Goal: Task Accomplishment & Management: Complete application form

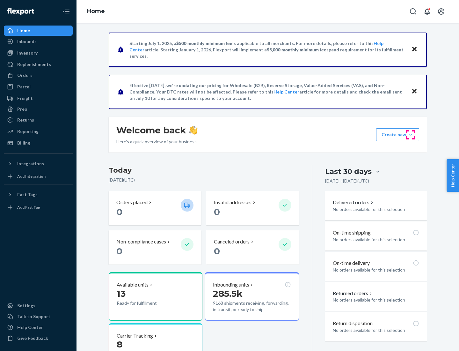
click at [411, 135] on button "Create new Create new inbound Create new order Create new product" at bounding box center [397, 134] width 43 height 13
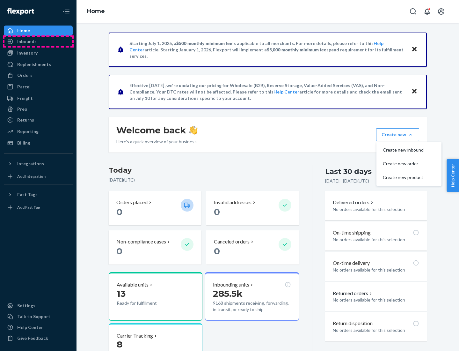
click at [38, 41] on div "Inbounds" at bounding box center [38, 41] width 68 height 9
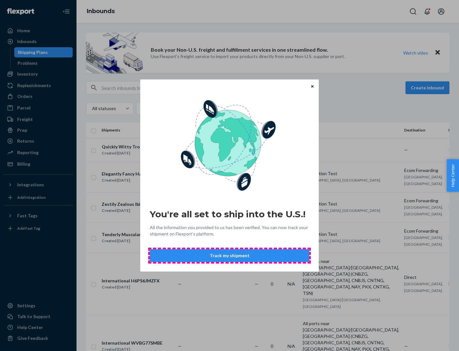
click at [230, 255] on button "Track my shipment" at bounding box center [229, 255] width 159 height 13
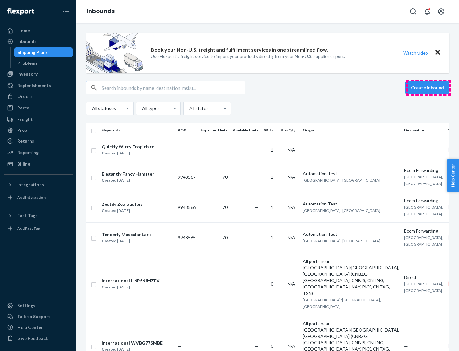
click at [429, 88] on button "Create inbound" at bounding box center [428, 87] width 44 height 13
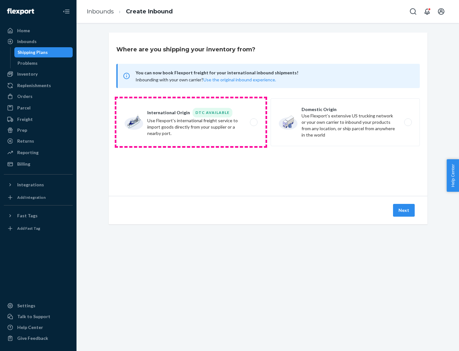
click at [191, 122] on label "International Origin DTC Available Use Flexport's international freight service…" at bounding box center [190, 122] width 149 height 48
click at [254, 122] on input "International Origin DTC Available Use Flexport's international freight service…" at bounding box center [256, 122] width 4 height 4
radio input "true"
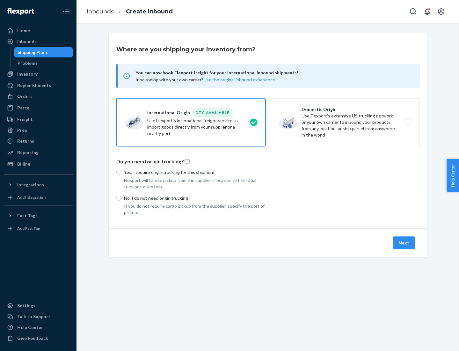
click at [195, 198] on p "No, I do not need origin trucking" at bounding box center [195, 198] width 142 height 6
click at [122, 198] on input "No, I do not need origin trucking" at bounding box center [118, 197] width 5 height 5
radio input "true"
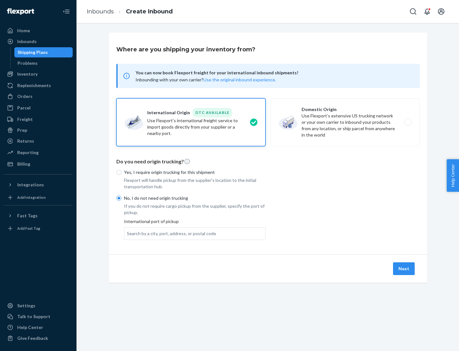
click at [170, 233] on div "Search by a city, port, address, or postal code" at bounding box center [171, 233] width 89 height 6
click at [128, 233] on input "Search by a city, port, address, or postal code" at bounding box center [127, 233] width 1 height 6
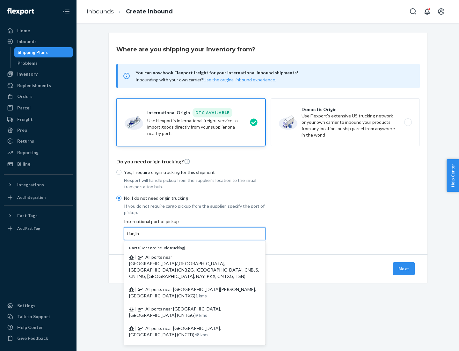
click at [188, 257] on span "| All ports near [GEOGRAPHIC_DATA]/[GEOGRAPHIC_DATA], [GEOGRAPHIC_DATA] (CNBZG,…" at bounding box center [194, 266] width 130 height 25
click at [140, 237] on input "tianjin" at bounding box center [133, 233] width 13 height 6
type input "All ports near [GEOGRAPHIC_DATA]/[GEOGRAPHIC_DATA], [GEOGRAPHIC_DATA] (CNBZG, […"
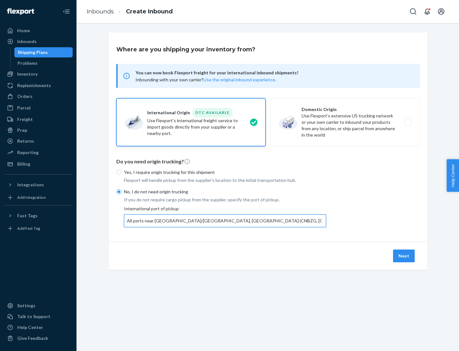
click at [404, 255] on button "Next" at bounding box center [404, 255] width 22 height 13
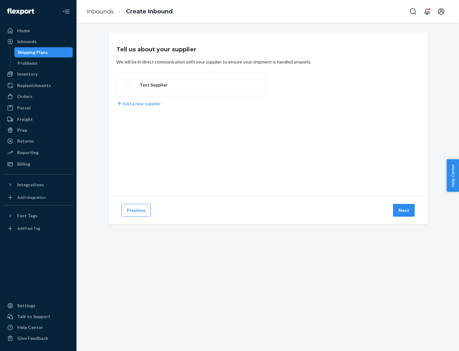
click at [191, 85] on label "Test Supplier" at bounding box center [190, 85] width 149 height 24
click at [129, 85] on input "Test Supplier" at bounding box center [126, 85] width 4 height 4
radio input "true"
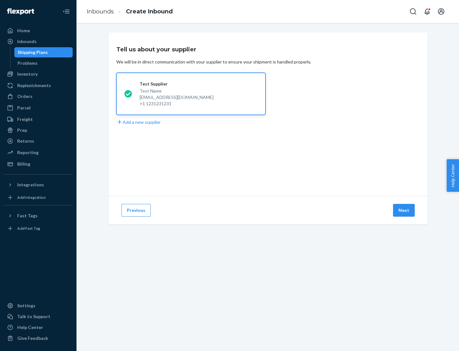
click at [404, 210] on button "Next" at bounding box center [404, 210] width 22 height 13
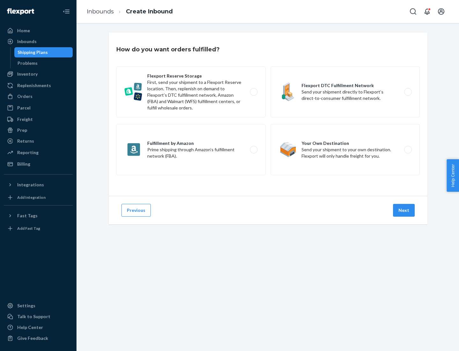
click at [191, 92] on label "Flexport Reserve Storage First, send your shipment to a Flexport Reserve locati…" at bounding box center [190, 91] width 149 height 51
click at [254, 92] on input "Flexport Reserve Storage First, send your shipment to a Flexport Reserve locati…" at bounding box center [256, 92] width 4 height 4
radio input "true"
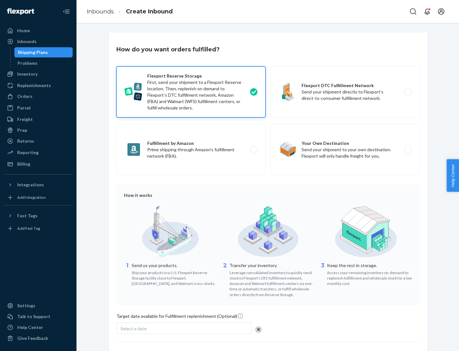
scroll to position [52, 0]
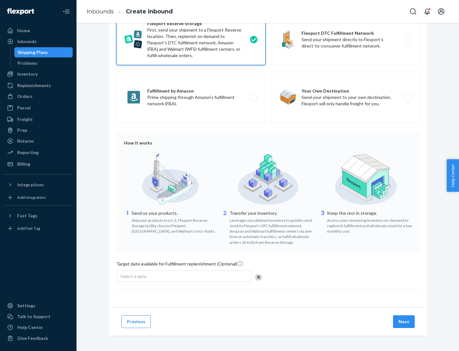
click at [404, 321] on button "Next" at bounding box center [404, 321] width 22 height 13
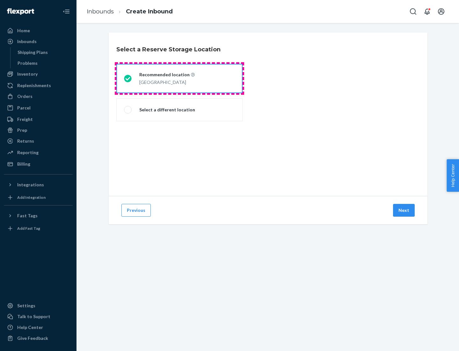
click at [180, 78] on div "[GEOGRAPHIC_DATA]" at bounding box center [166, 82] width 55 height 8
click at [128, 78] on input "Recommended location [GEOGRAPHIC_DATA]" at bounding box center [126, 79] width 4 height 4
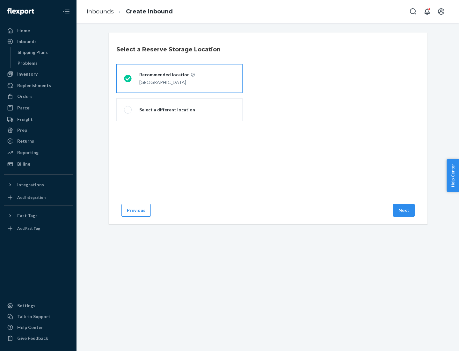
click at [404, 210] on button "Next" at bounding box center [404, 210] width 22 height 13
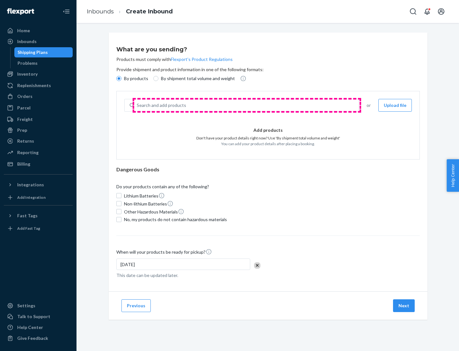
click at [247, 105] on div "Search and add products" at bounding box center [246, 105] width 225 height 11
click at [137, 105] on input "Search and add products" at bounding box center [137, 105] width 1 height 6
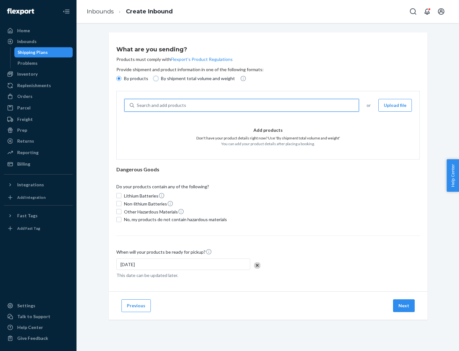
click at [155, 78] on input "By shipment total volume and weight" at bounding box center [155, 78] width 5 height 5
radio input "true"
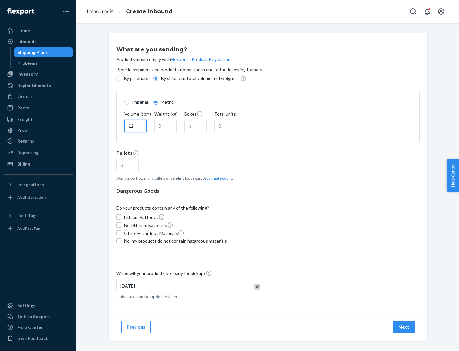
type input "12"
type input "22"
type input "222"
type input "121"
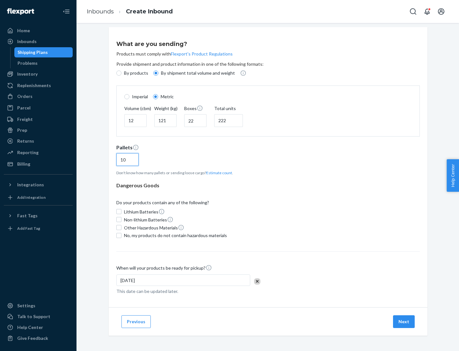
type input "10"
click at [174, 235] on span "No, my products do not contain hazardous materials" at bounding box center [175, 235] width 103 height 6
click at [122, 235] on input "No, my products do not contain hazardous materials" at bounding box center [118, 235] width 5 height 5
checkbox input "true"
click at [404, 321] on button "Next" at bounding box center [404, 321] width 22 height 13
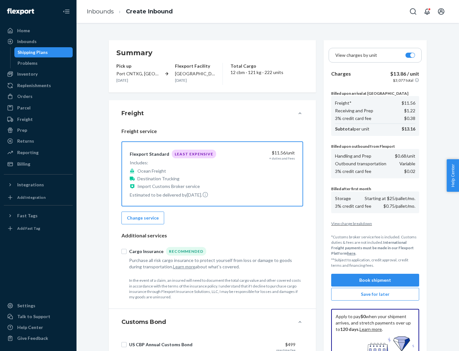
scroll to position [93, 0]
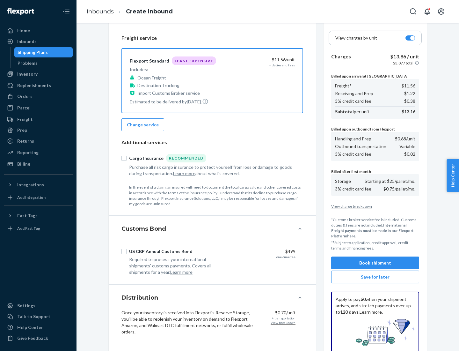
click at [375, 263] on button "Book shipment" at bounding box center [375, 262] width 88 height 13
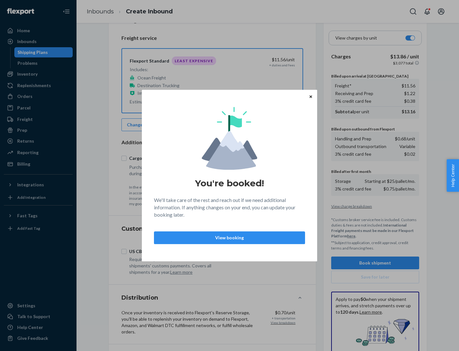
click at [230, 237] on p "View booking" at bounding box center [229, 237] width 140 height 6
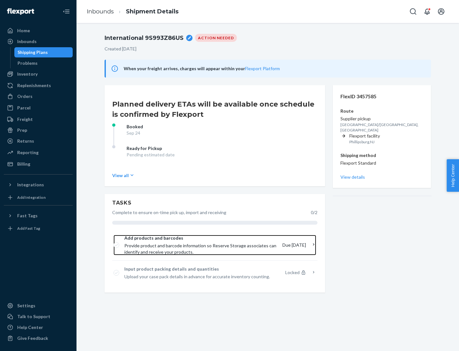
click at [203, 245] on span "Provide product and barcode information so Reserve Storage associates can ident…" at bounding box center [200, 248] width 153 height 13
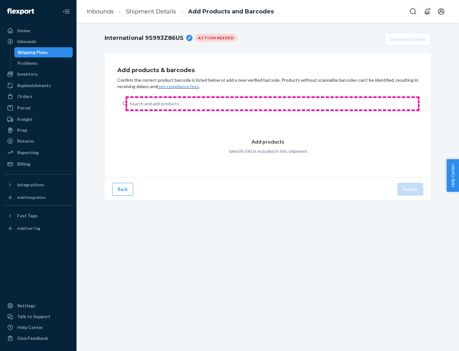
click at [273, 104] on div "Search and add products" at bounding box center [272, 103] width 291 height 11
click at [130, 104] on input "Search and add products" at bounding box center [130, 103] width 1 height 6
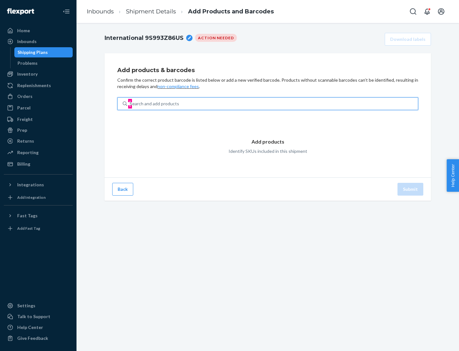
type input "test"
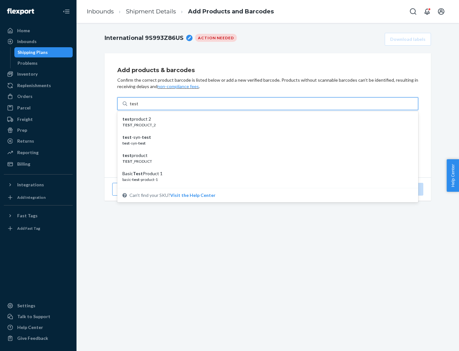
scroll to position [24, 0]
click at [265, 150] on div "Basic Test Product 1" at bounding box center [265, 149] width 286 height 6
click at [138, 107] on input "test" at bounding box center [134, 103] width 8 height 6
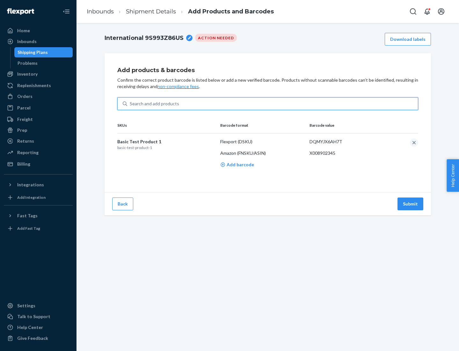
click at [411, 203] on button "Submit" at bounding box center [411, 203] width 26 height 13
